Goal: Information Seeking & Learning: Learn about a topic

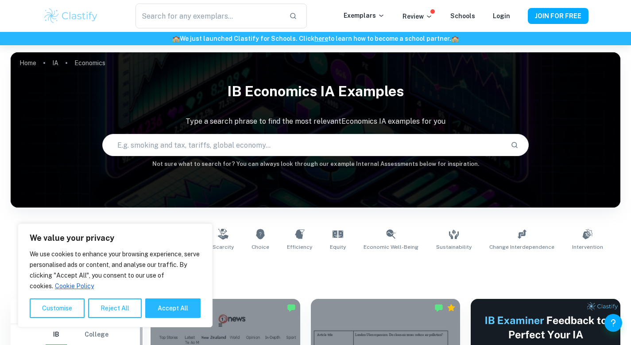
scroll to position [227, 0]
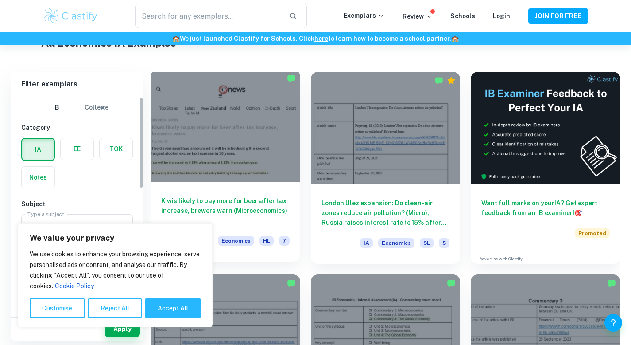
click at [221, 186] on div "Kiwis likely to pay more for beer after tax increase, brewers warn (Microeconom…" at bounding box center [226, 222] width 150 height 80
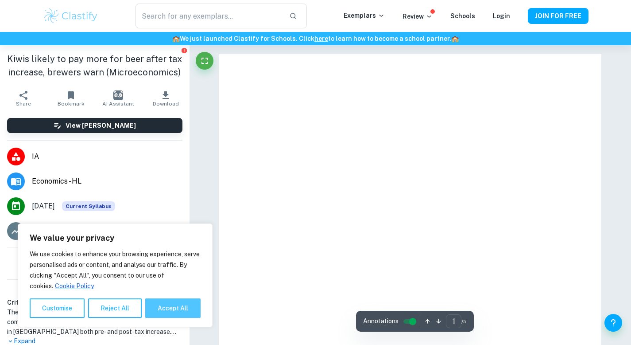
click at [166, 307] on button "Accept All" at bounding box center [172, 307] width 55 height 19
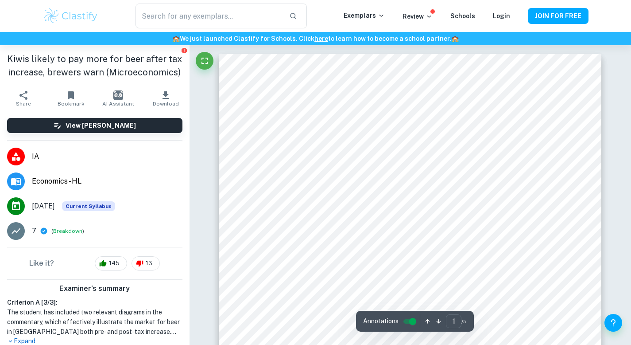
checkbox input "true"
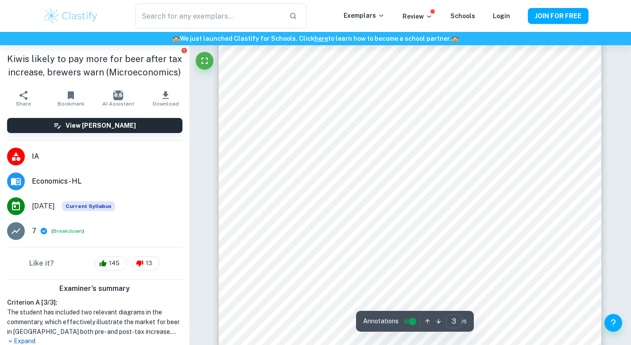
scroll to position [1453, 0]
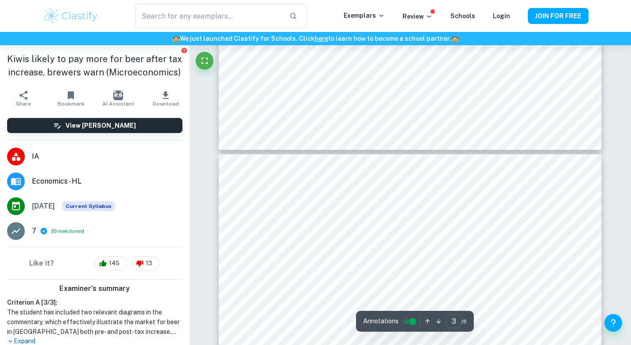
type input "4"
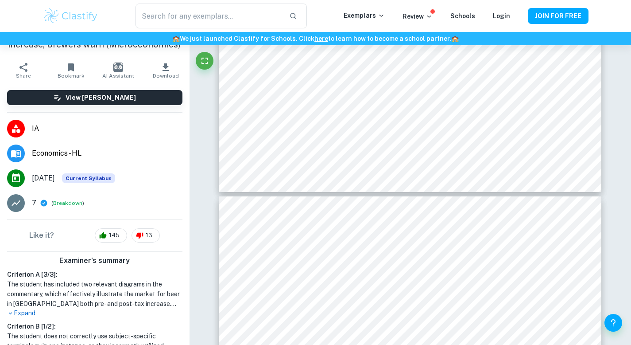
scroll to position [0, 0]
